Goal: Book appointment/travel/reservation

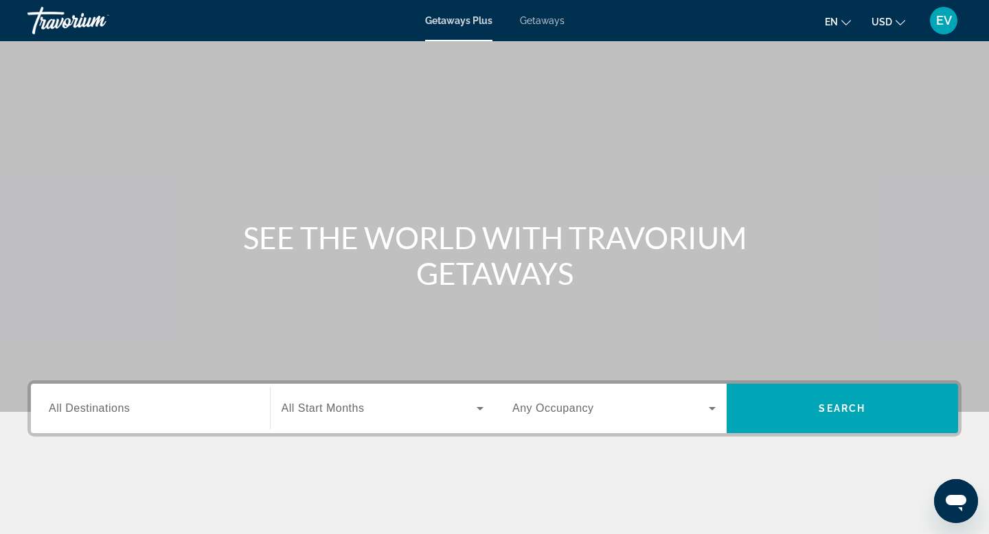
click at [179, 399] on div "Search widget" at bounding box center [150, 408] width 203 height 39
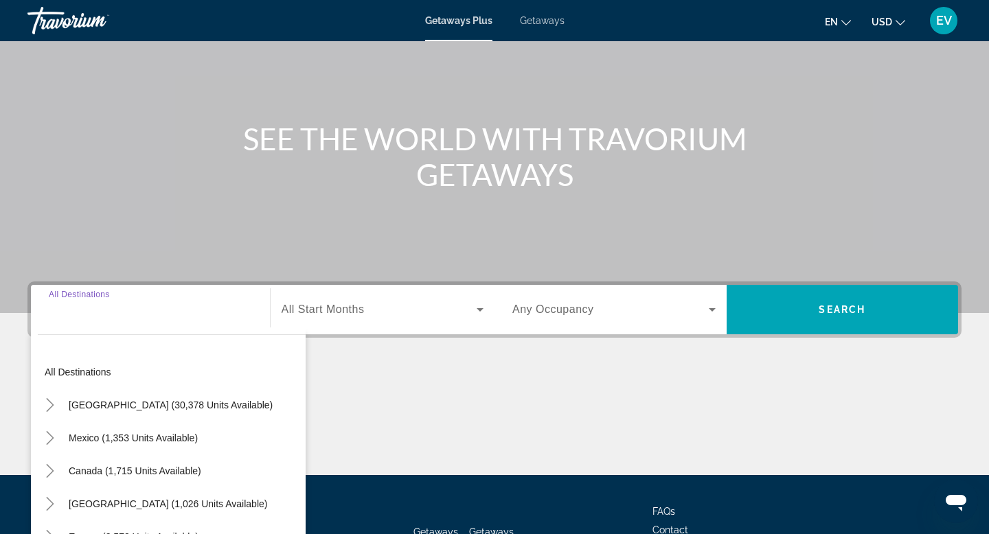
scroll to position [208, 0]
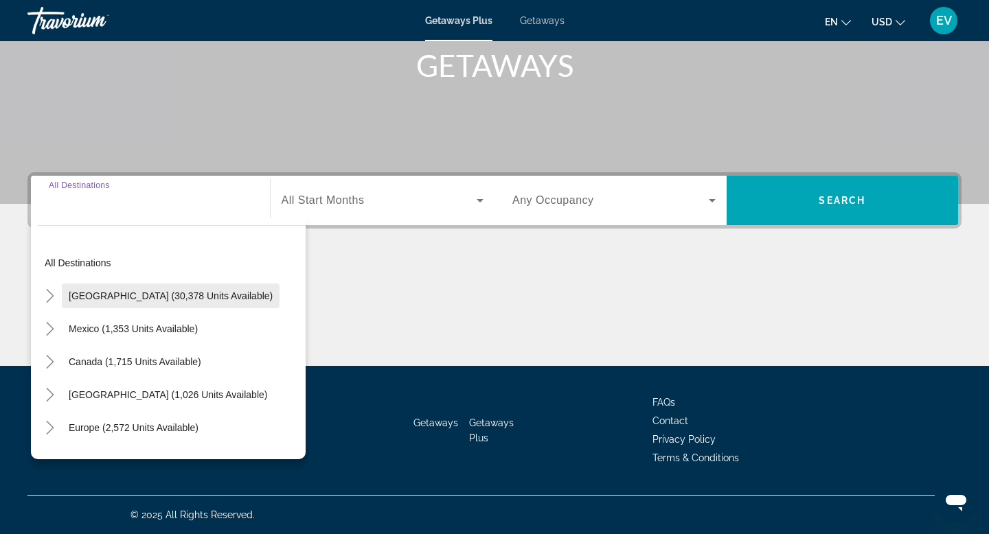
click at [62, 300] on span "Search widget" at bounding box center [171, 295] width 218 height 33
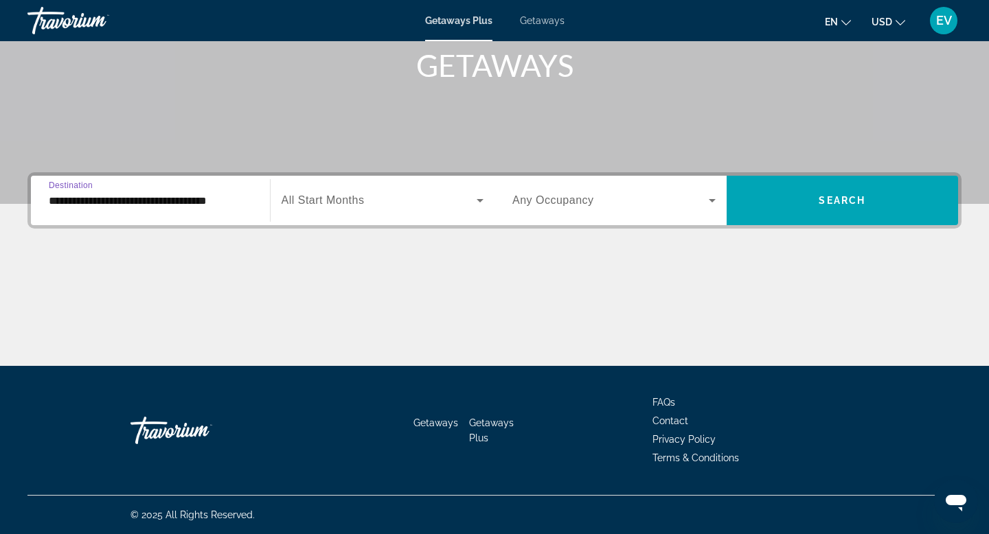
click at [93, 190] on div "**********" at bounding box center [150, 200] width 203 height 39
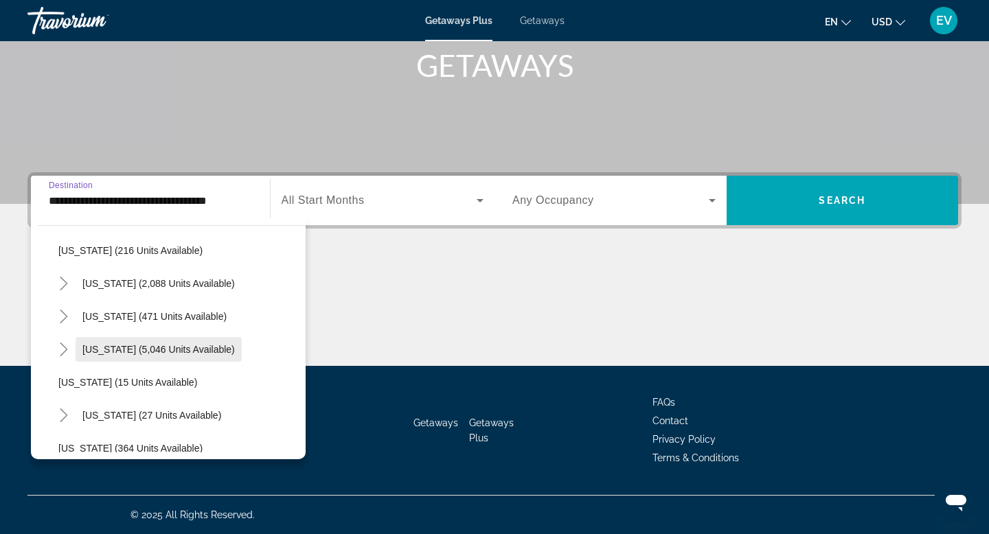
scroll to position [114, 0]
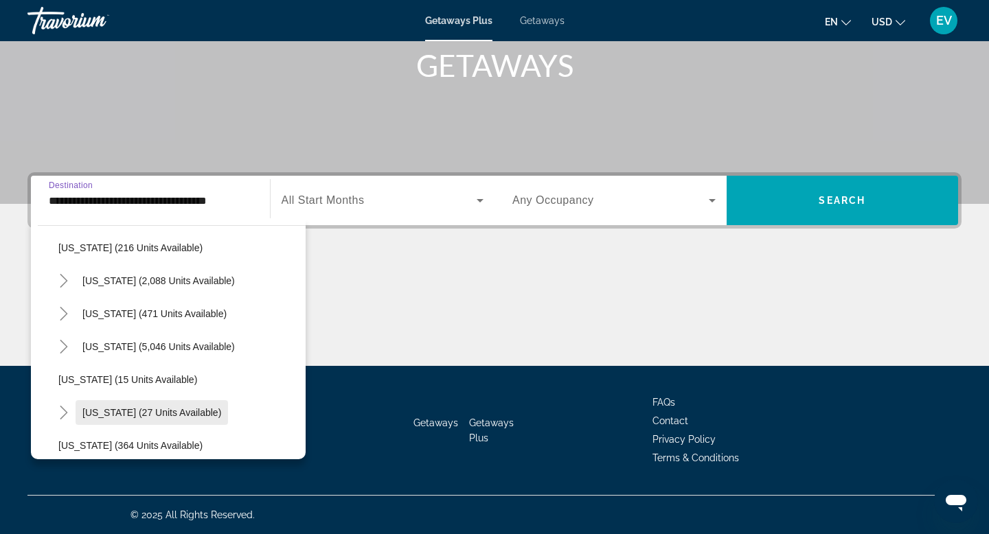
click at [181, 416] on span "[US_STATE] (27 units available)" at bounding box center [151, 412] width 139 height 11
type input "**********"
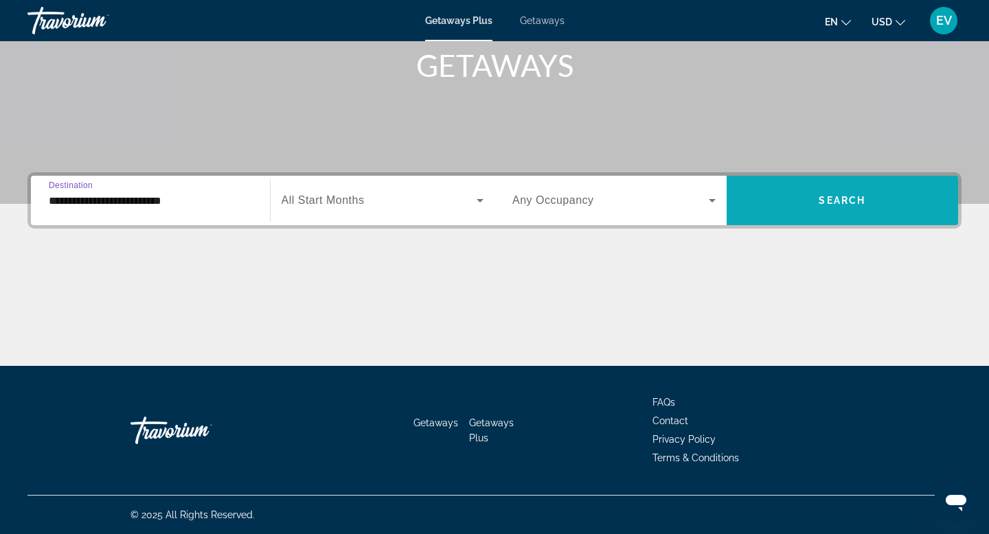
click at [740, 197] on span "Search widget" at bounding box center [842, 200] width 232 height 33
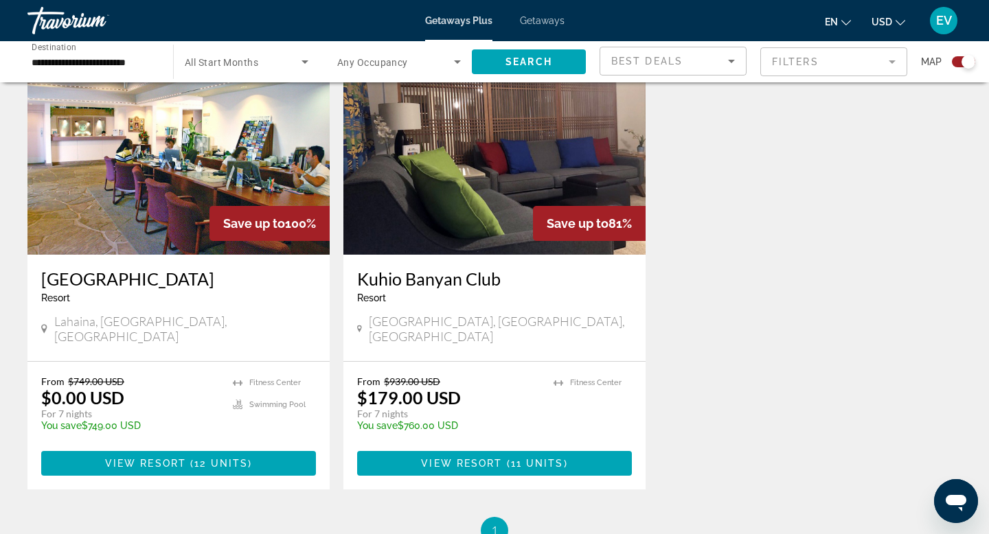
scroll to position [573, 0]
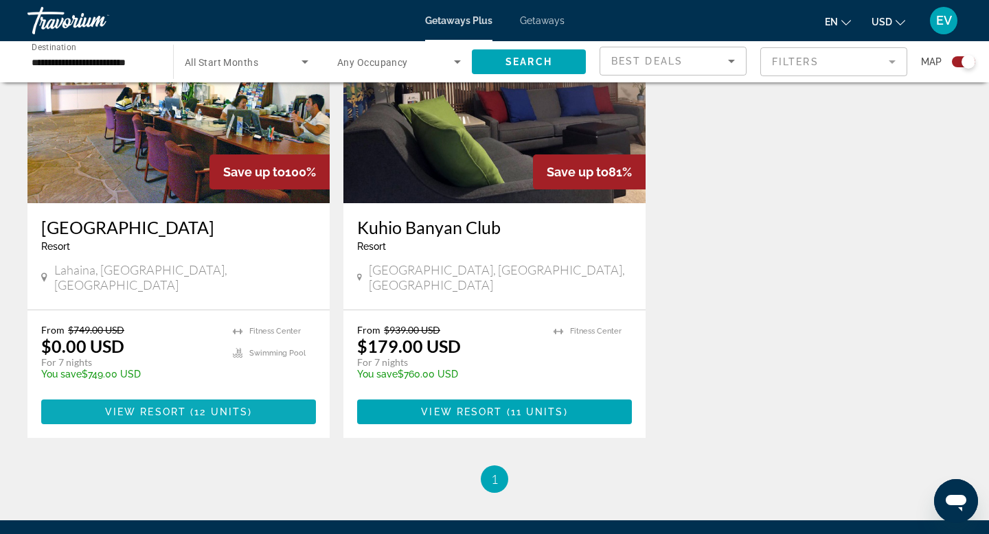
click at [205, 406] on span "12 units" at bounding box center [221, 411] width 54 height 11
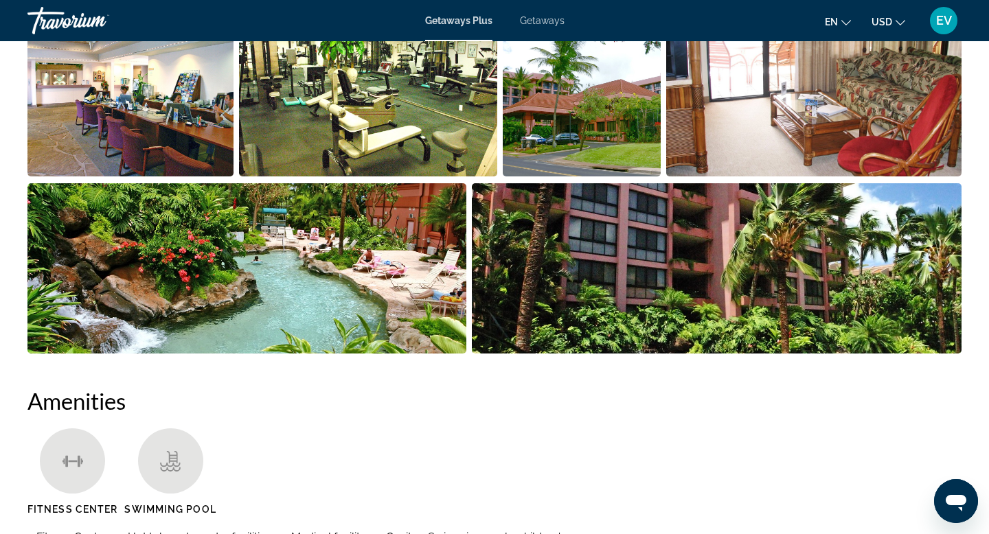
scroll to position [731, 0]
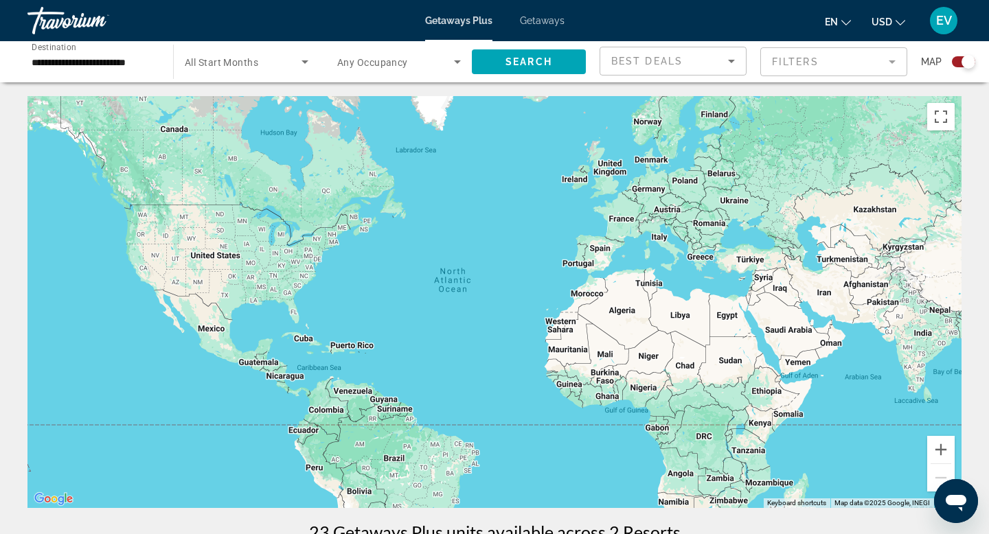
click at [549, 22] on span "Getaways" at bounding box center [542, 20] width 45 height 11
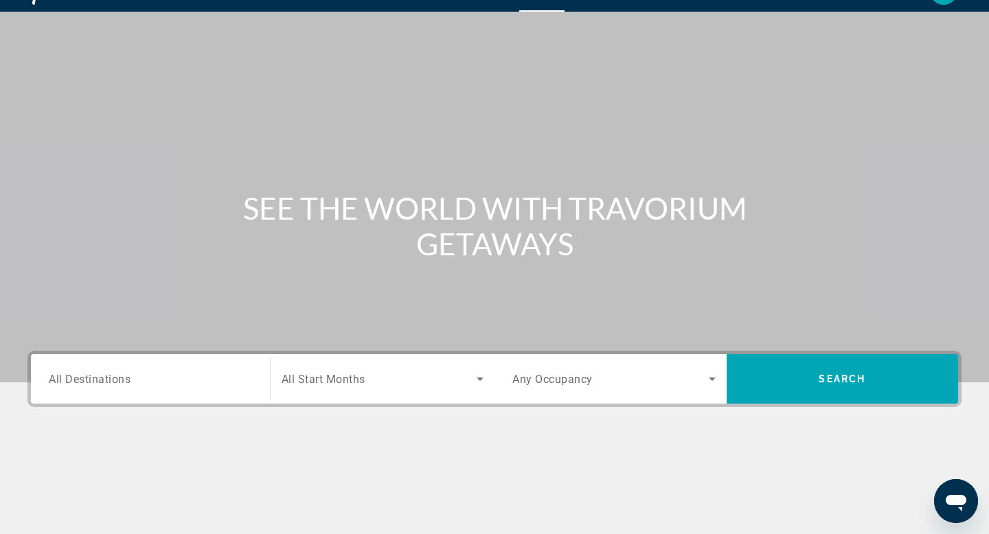
scroll to position [41, 0]
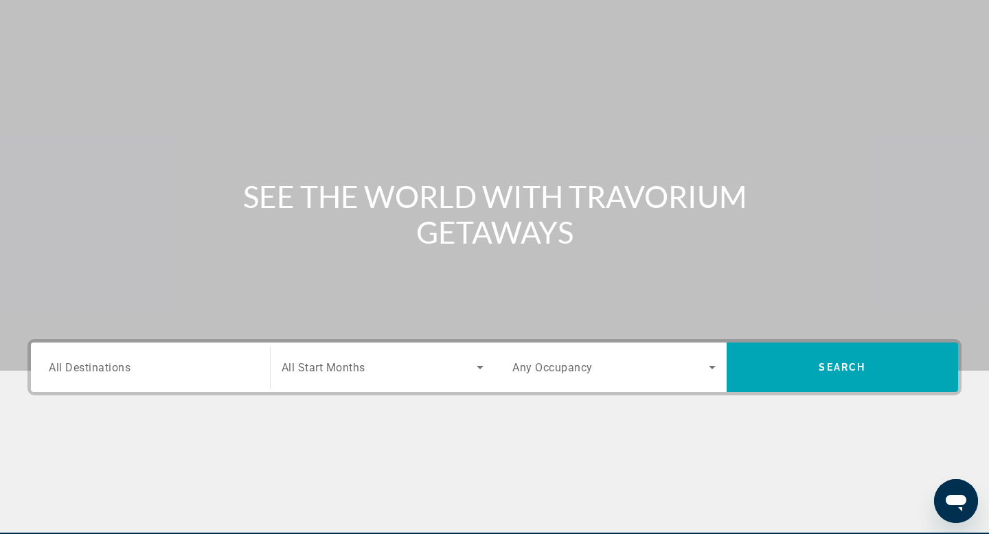
click at [111, 374] on div "Destination All Destinations" at bounding box center [150, 367] width 203 height 39
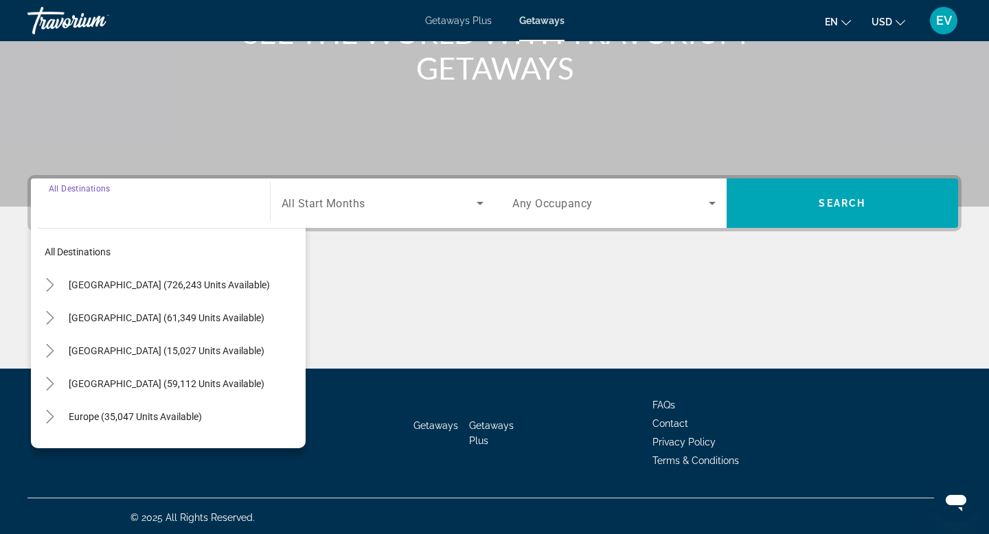
scroll to position [208, 0]
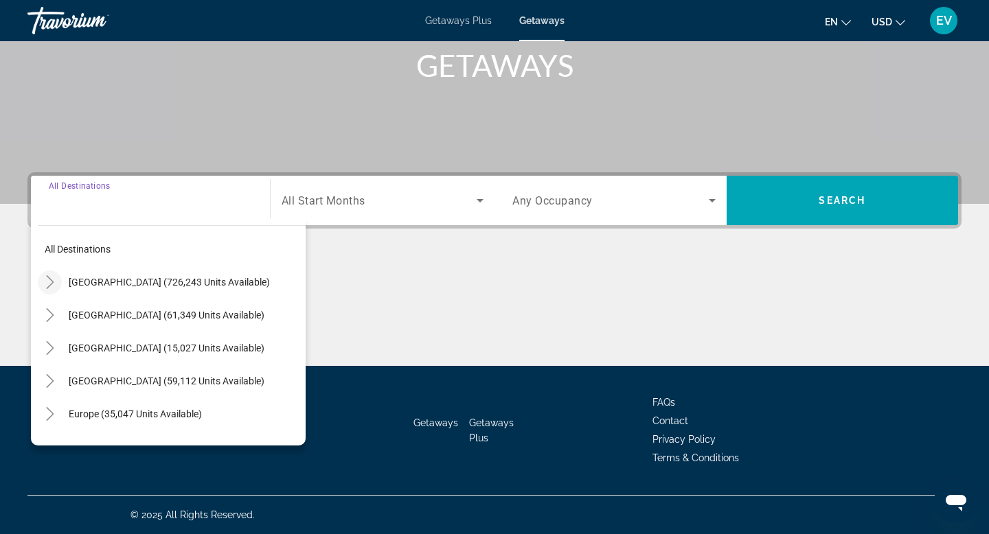
click at [56, 282] on mat-icon "Toggle United States (726,243 units available)" at bounding box center [50, 283] width 24 height 24
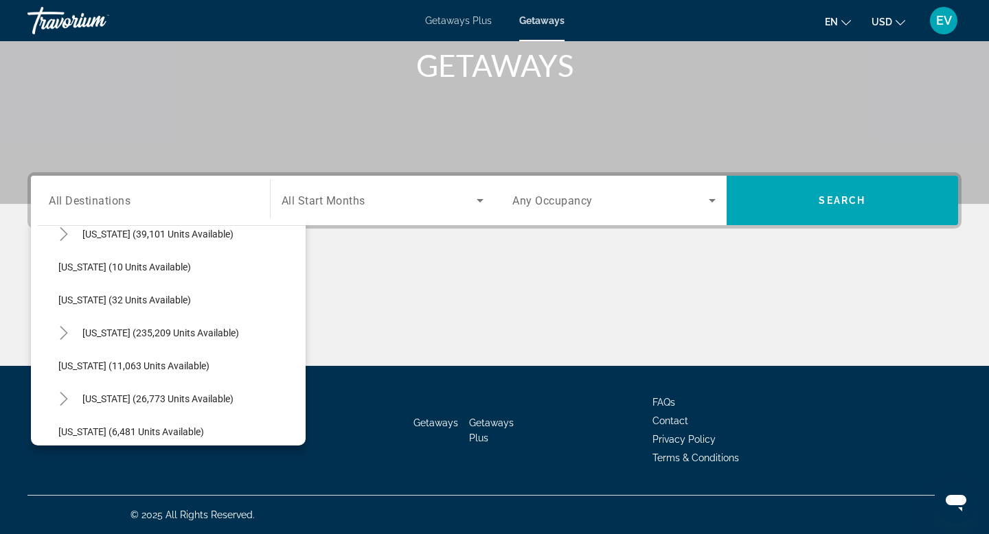
scroll to position [225, 0]
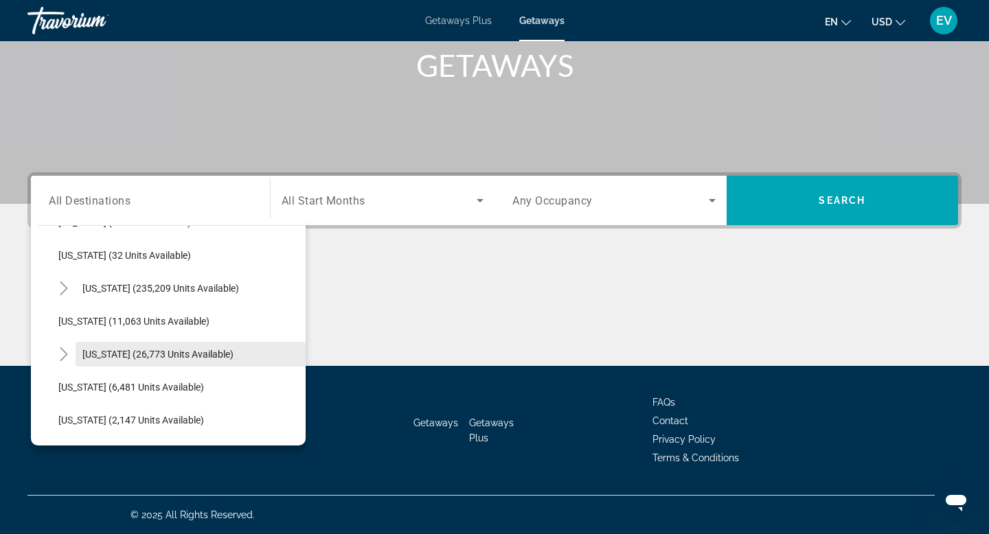
click at [139, 352] on span "[US_STATE] (26,773 units available)" at bounding box center [157, 354] width 151 height 11
type input "**********"
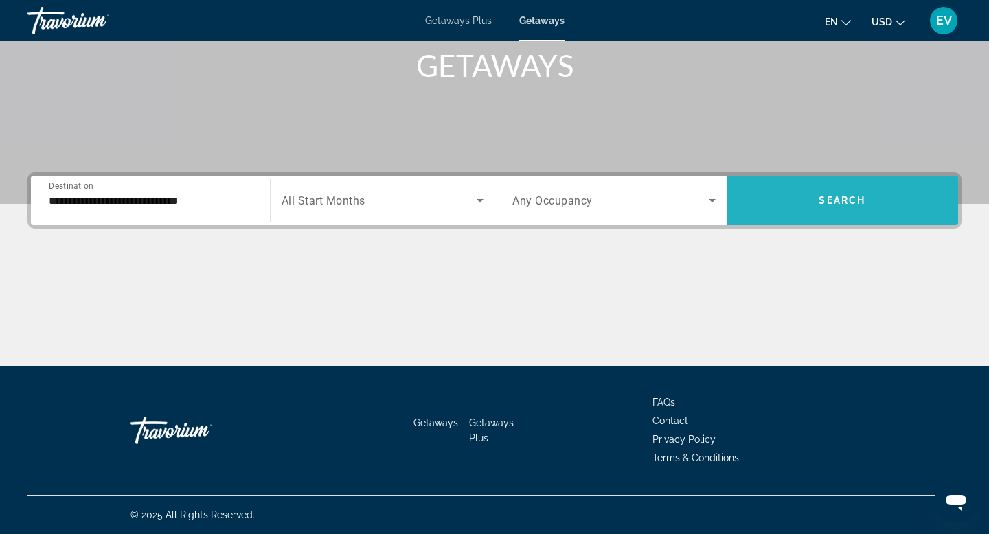
click at [852, 196] on span "Search" at bounding box center [841, 200] width 47 height 11
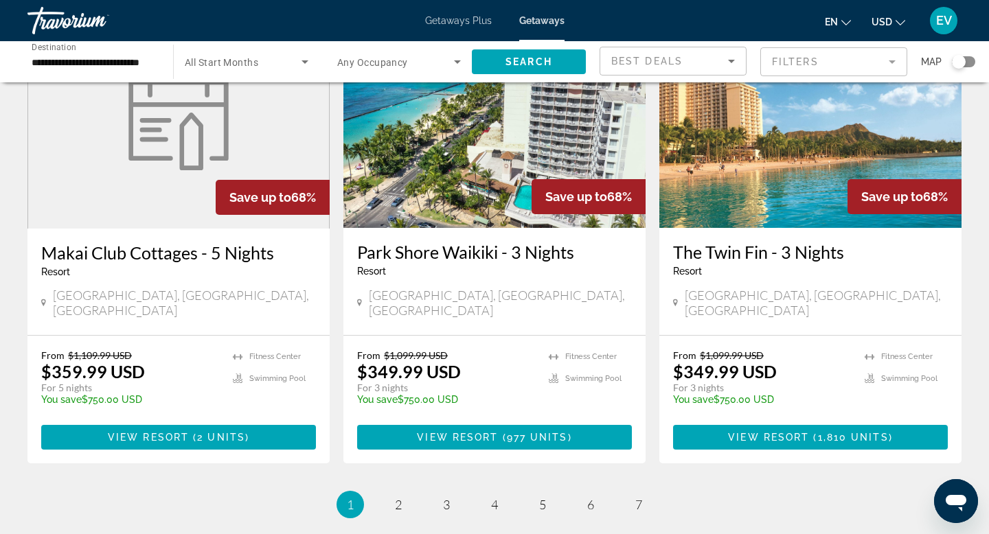
scroll to position [1676, 0]
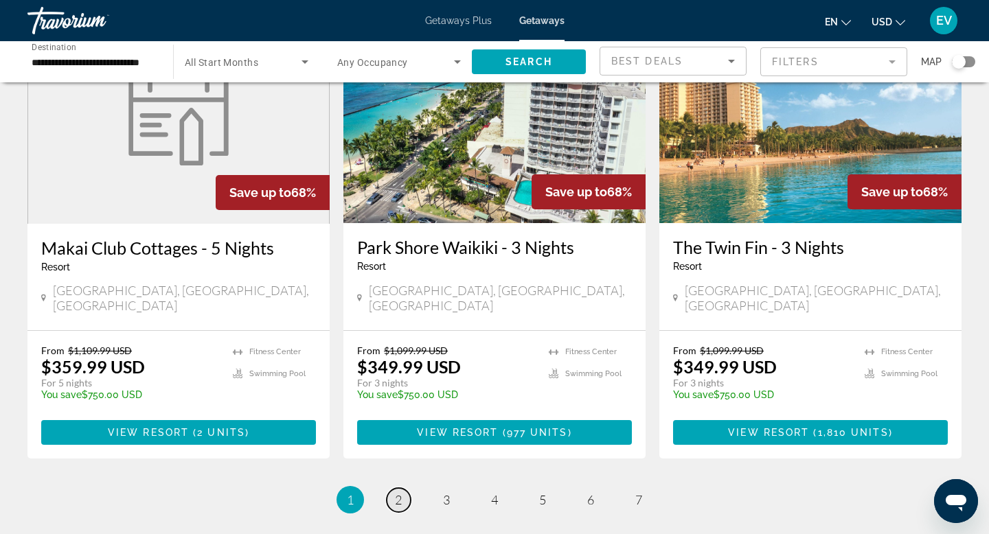
click at [398, 492] on span "2" at bounding box center [398, 499] width 7 height 15
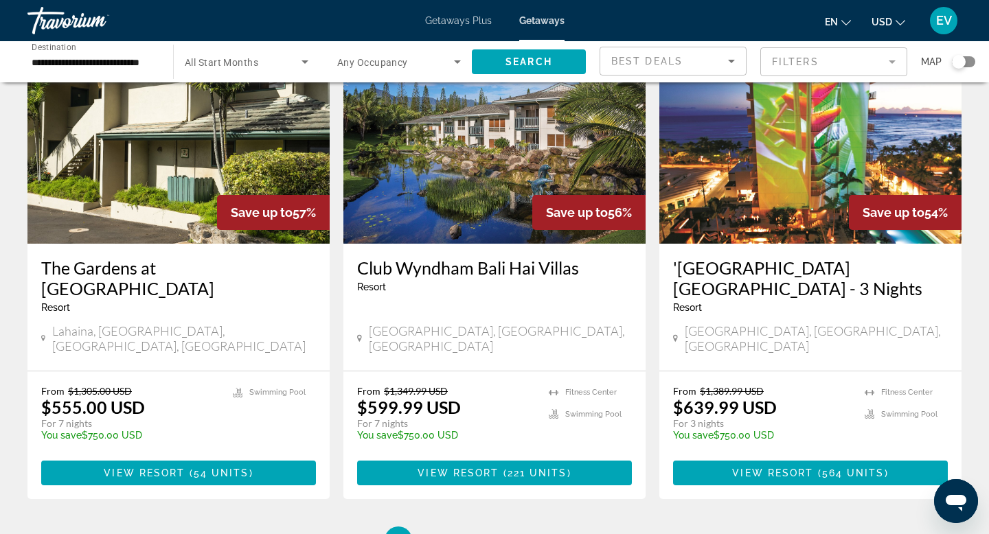
scroll to position [1693, 0]
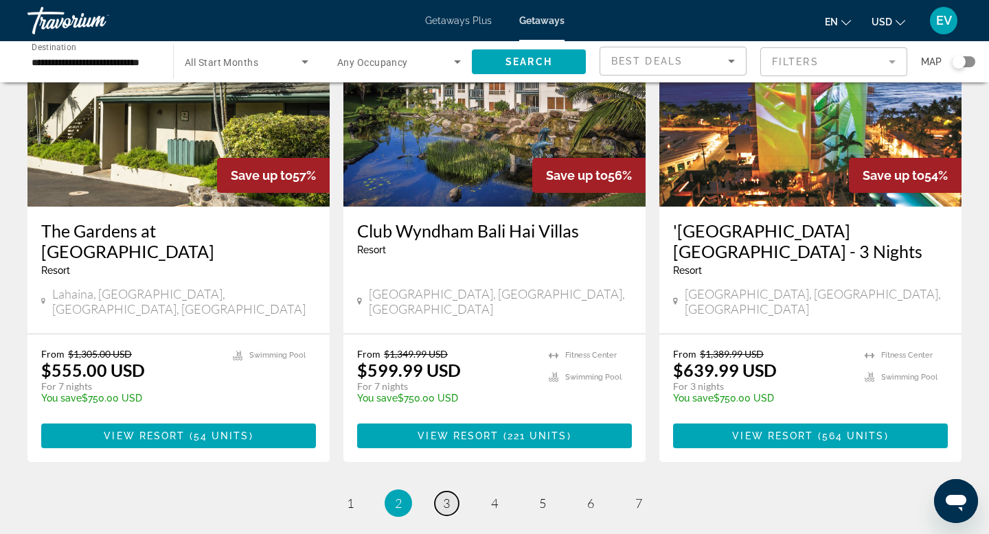
click at [446, 496] on span "3" at bounding box center [446, 503] width 7 height 15
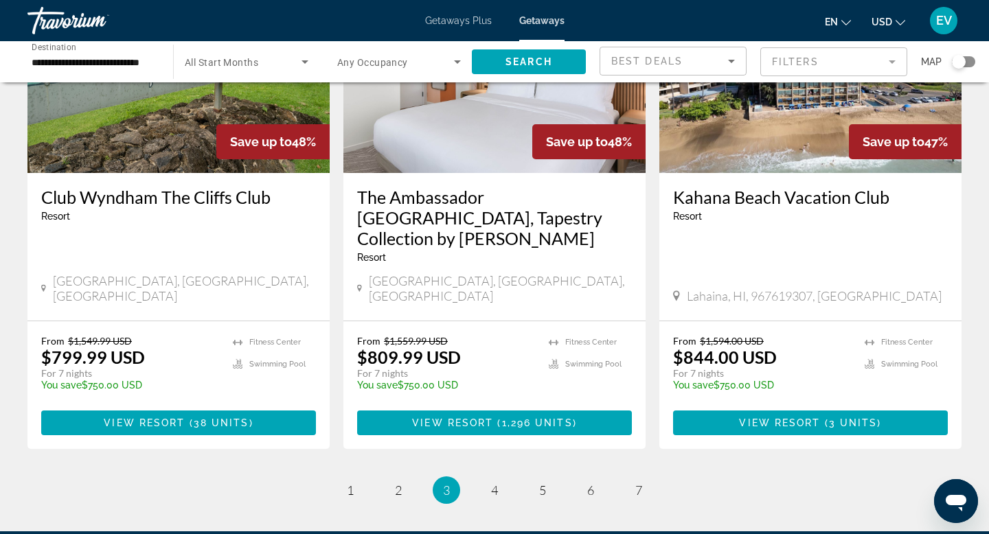
scroll to position [1729, 0]
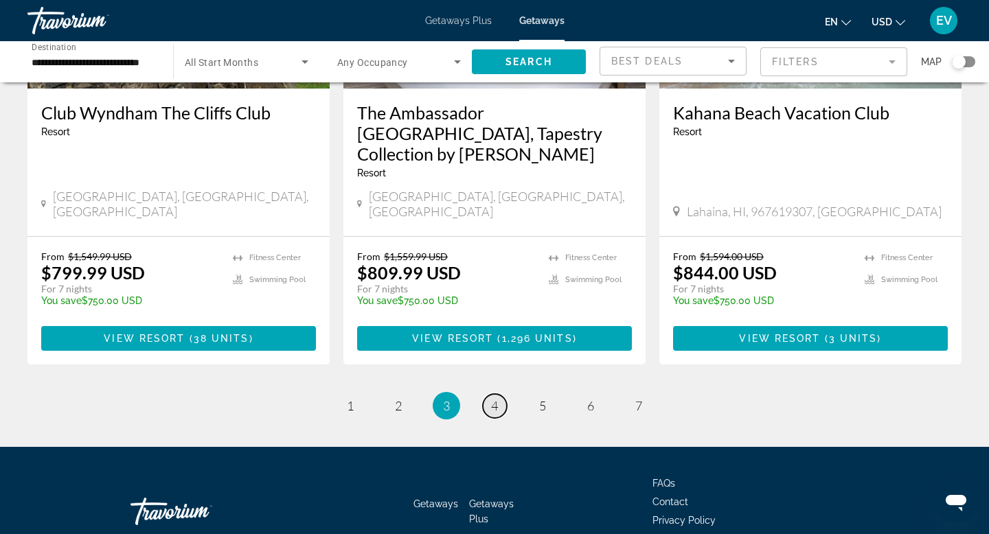
click at [495, 398] on span "4" at bounding box center [494, 405] width 7 height 15
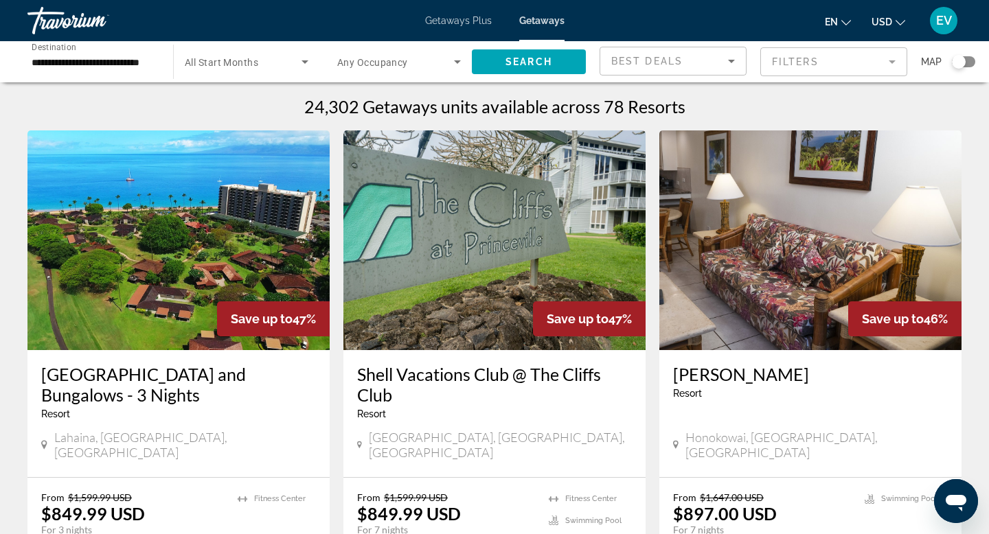
click at [84, 30] on div "Travorium" at bounding box center [95, 21] width 137 height 36
